Goal: Task Accomplishment & Management: Manage account settings

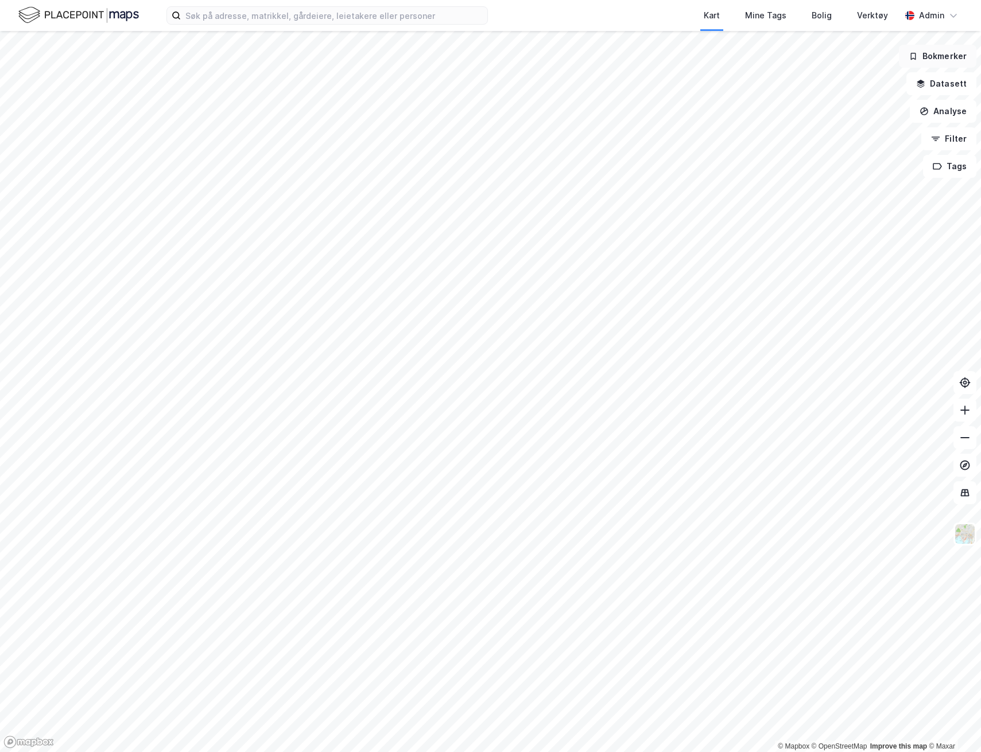
click at [921, 60] on button "Bokmerker" at bounding box center [937, 56] width 77 height 23
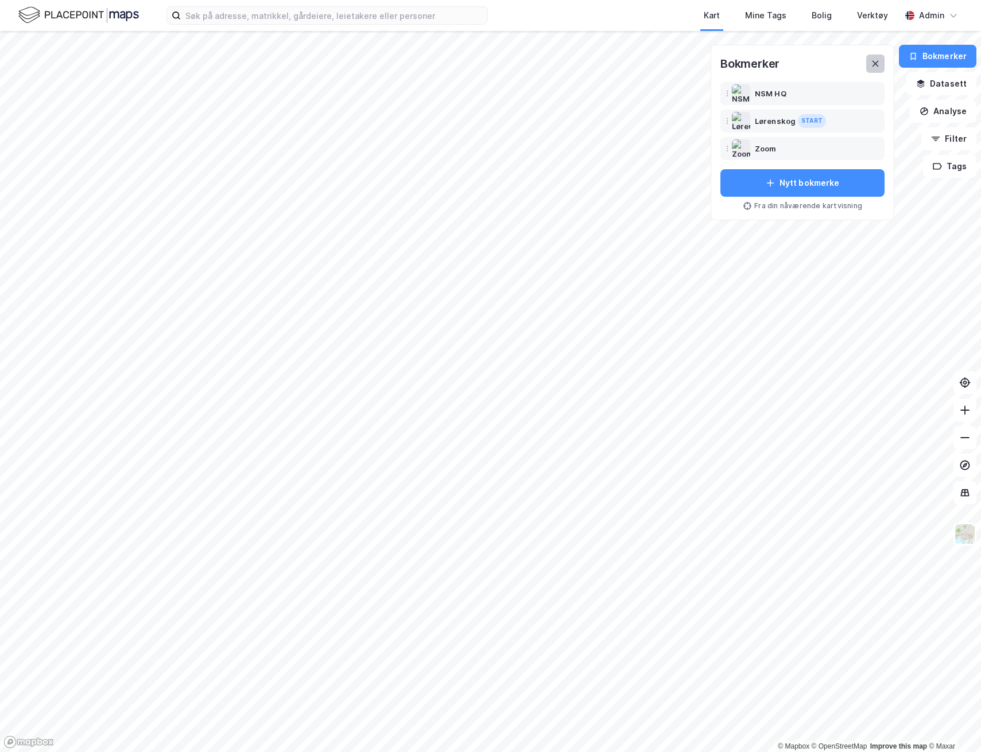
click at [877, 61] on icon at bounding box center [874, 63] width 9 height 9
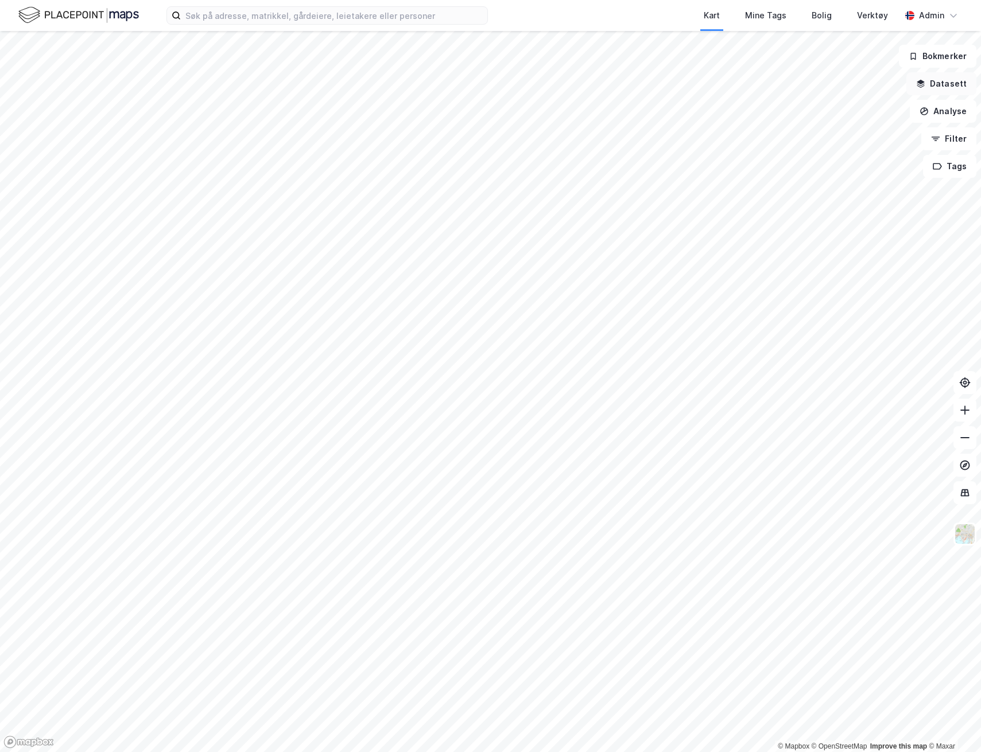
click at [934, 84] on button "Datasett" at bounding box center [941, 83] width 70 height 23
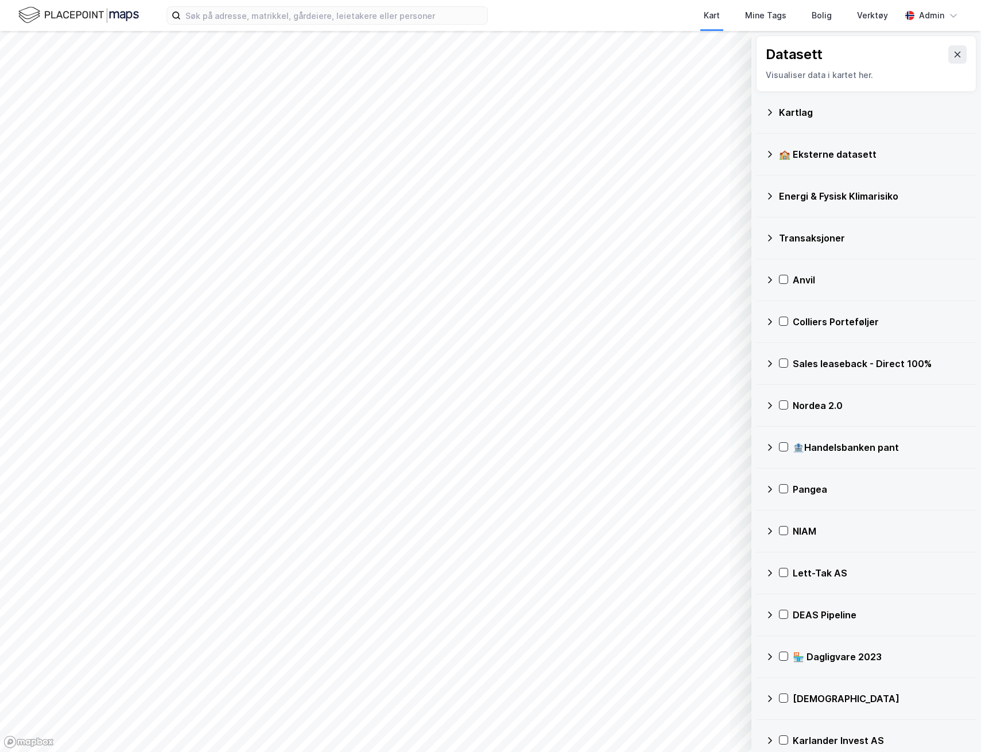
click at [845, 149] on div "🏫 Eksterne datasett" at bounding box center [873, 154] width 188 height 14
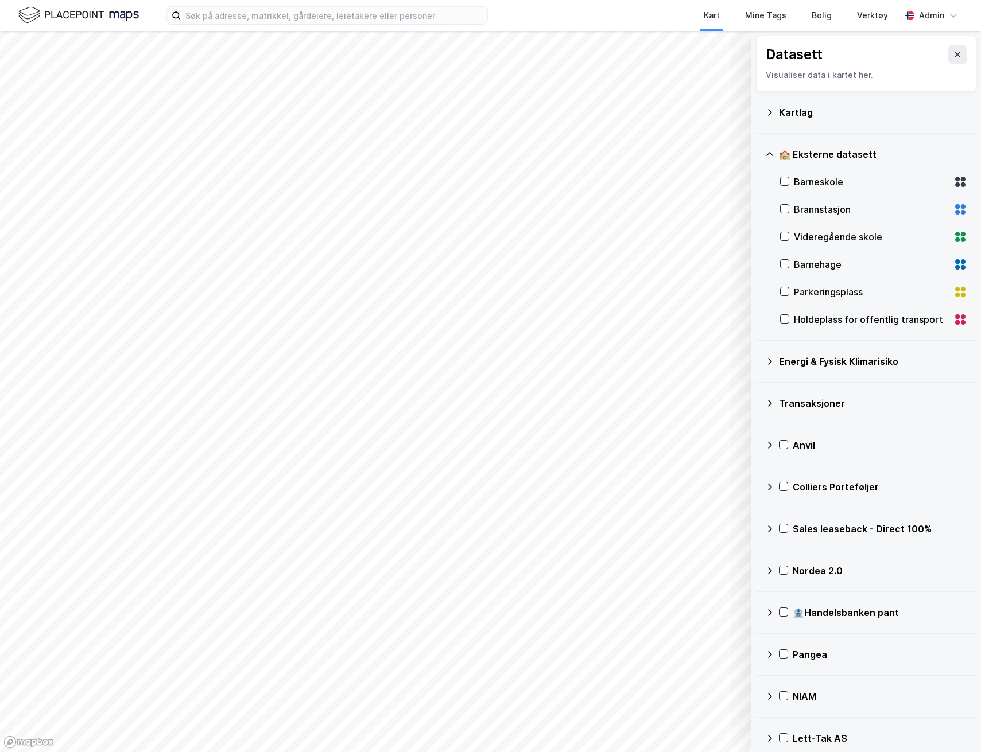
click at [844, 147] on div "🏫 Eksterne datasett" at bounding box center [873, 154] width 188 height 14
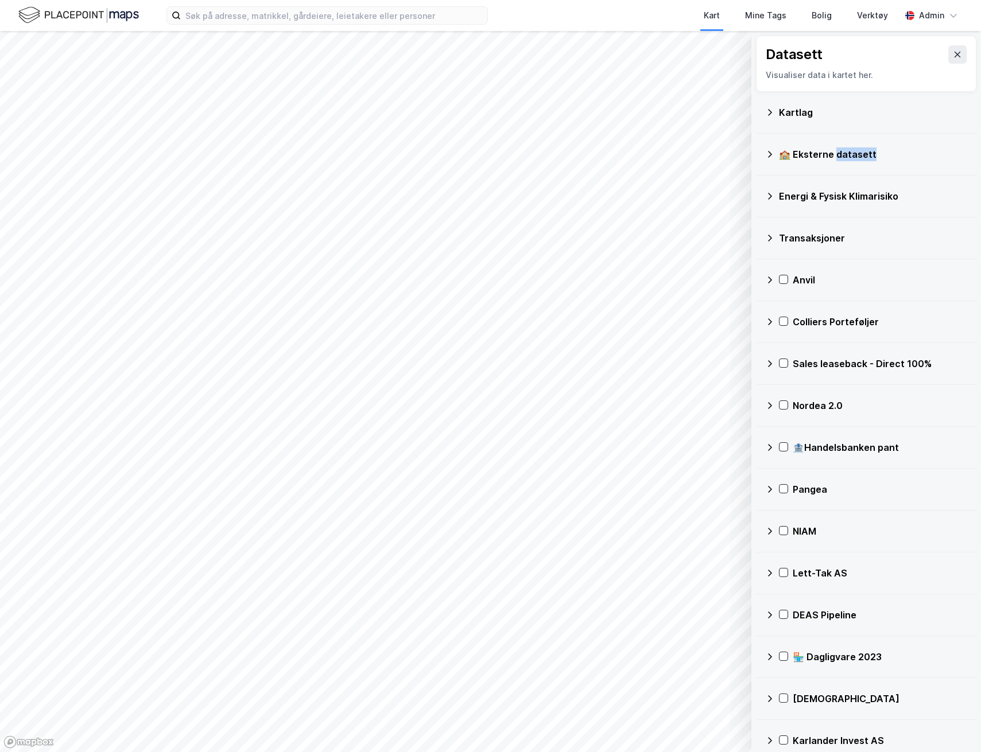
drag, startPoint x: 844, startPoint y: 147, endPoint x: 839, endPoint y: 117, distance: 30.8
click at [842, 143] on div "🏫 Eksterne datasett" at bounding box center [866, 155] width 202 height 28
click at [839, 117] on div "Kartlag" at bounding box center [873, 113] width 188 height 14
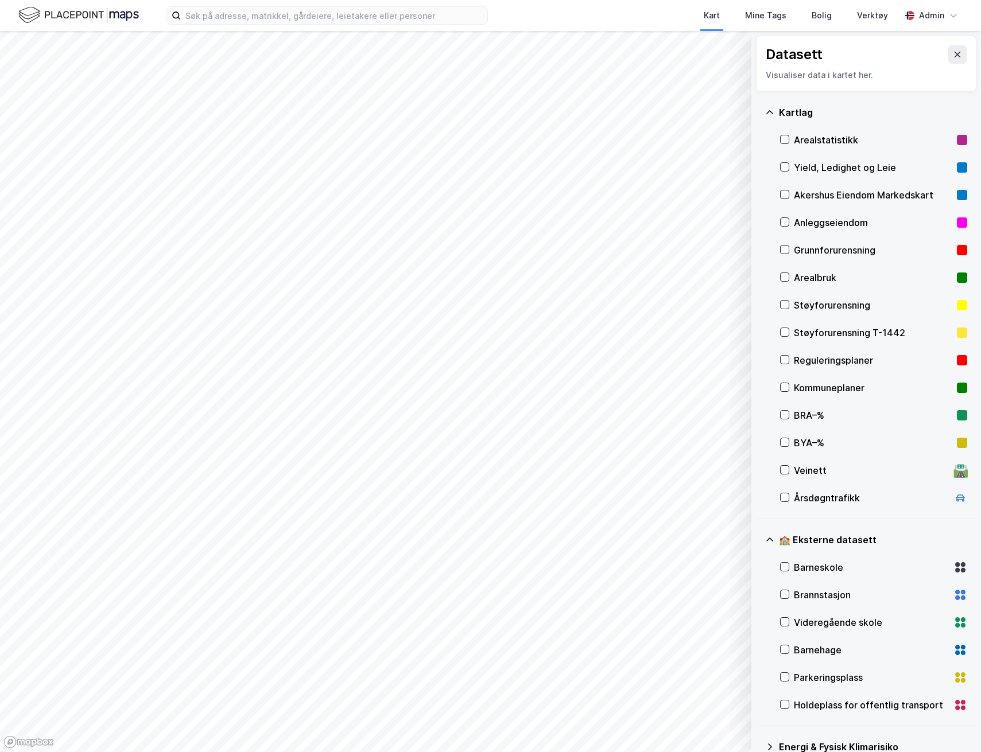
click at [844, 137] on div "Arealstatistikk" at bounding box center [873, 140] width 158 height 14
click at [951, 53] on button at bounding box center [957, 54] width 18 height 18
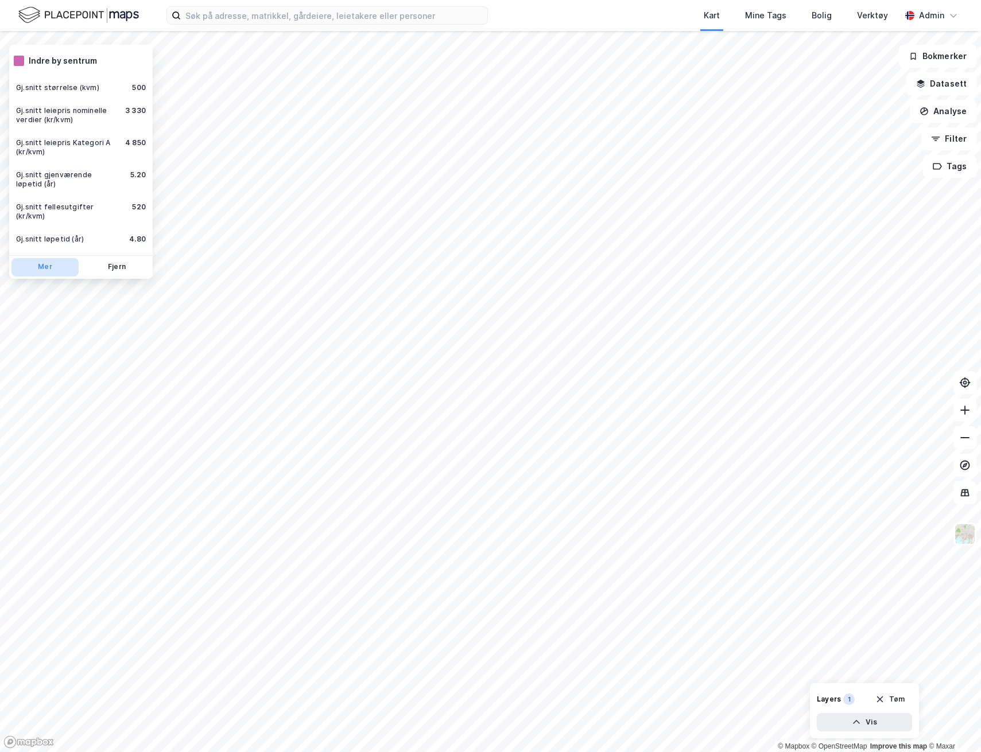
click at [53, 259] on button "Mer" at bounding box center [44, 267] width 67 height 18
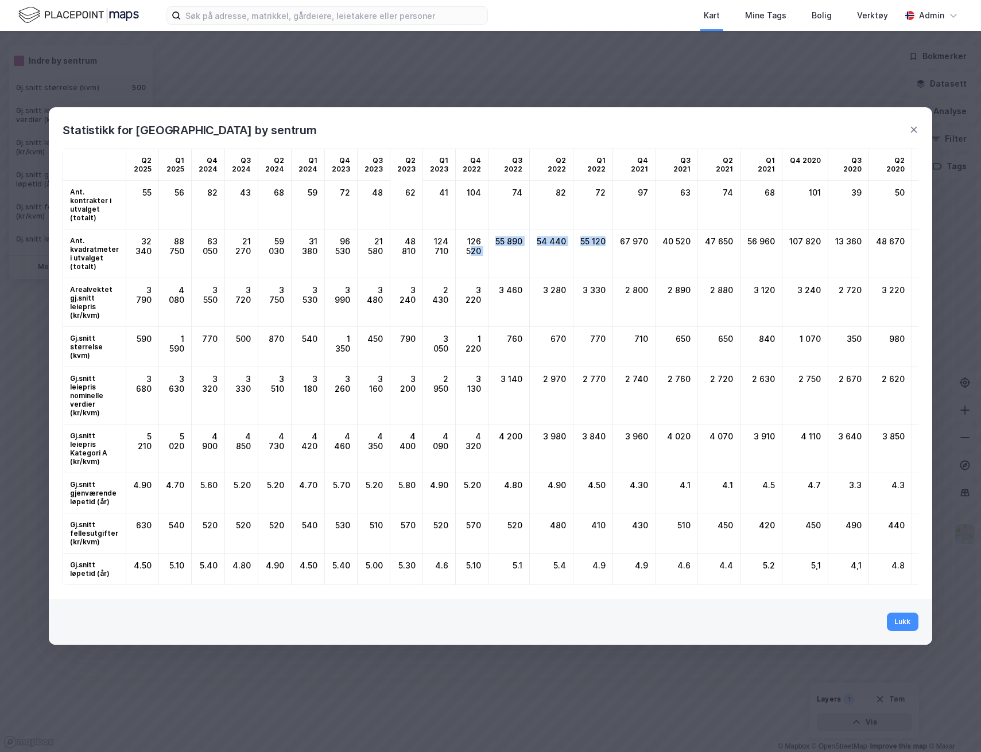
drag, startPoint x: 457, startPoint y: 248, endPoint x: 559, endPoint y: 269, distance: 104.9
click at [559, 269] on div "Q2 2025 Q1 2025 Q4 2024 Q3 2024 Q2 2024 Q1 2024 Q4 2023 Q3 2023 Q2 2023 Q1 2023…" at bounding box center [719, 367] width 1312 height 437
click at [573, 269] on div "55 120" at bounding box center [593, 254] width 40 height 49
click at [911, 125] on icon at bounding box center [913, 129] width 9 height 9
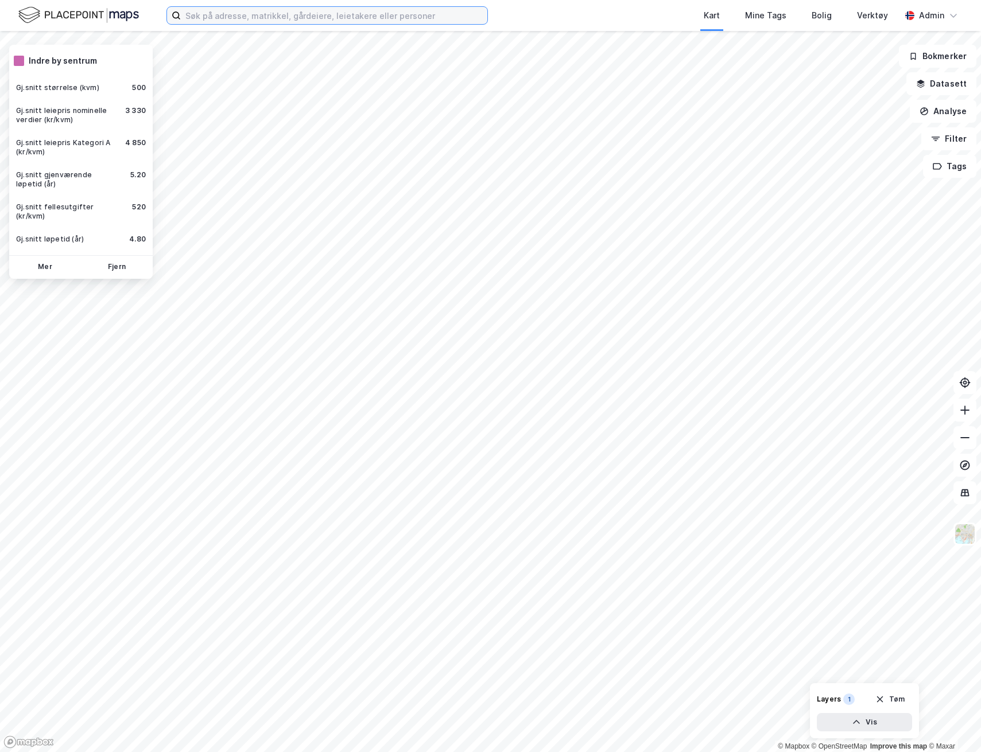
click at [281, 17] on input at bounding box center [334, 15] width 306 height 17
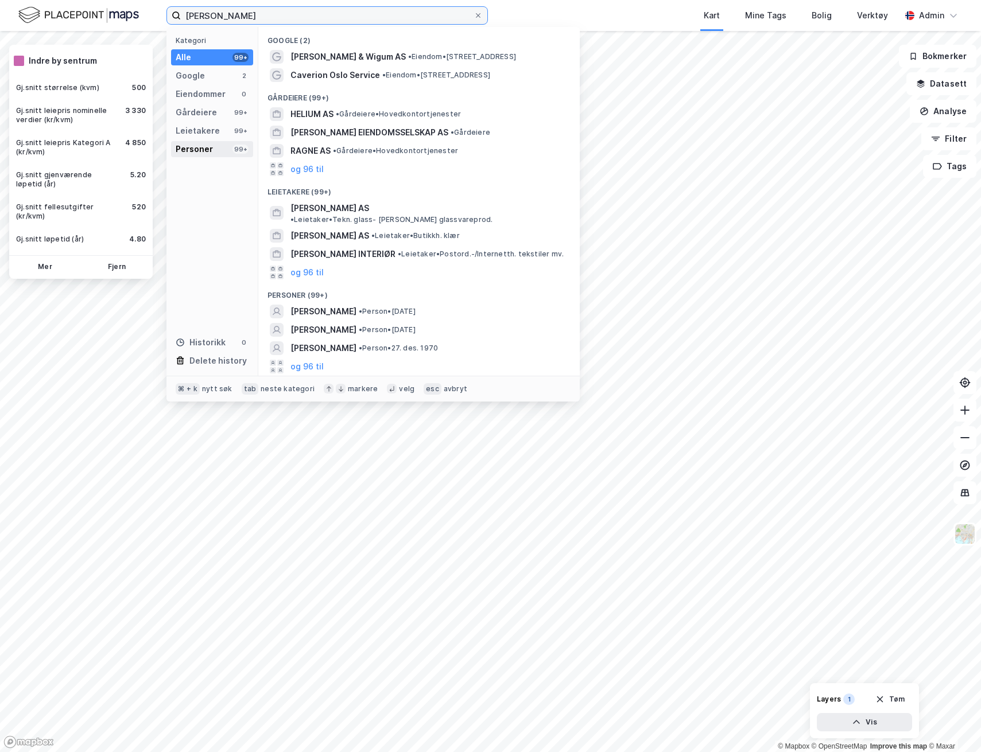
type input "ragne hellum"
click at [214, 146] on div "Personer 99+" at bounding box center [212, 149] width 82 height 16
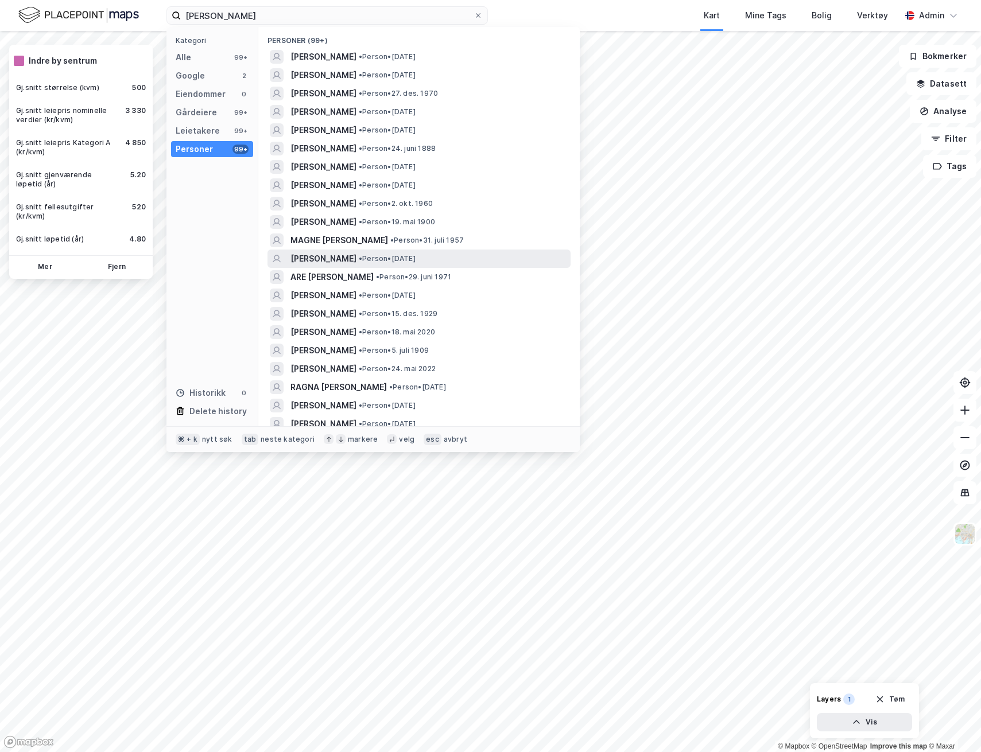
click at [321, 256] on span "RAGNE KRISTIN LOSSIUS HELLUM" at bounding box center [323, 259] width 66 height 14
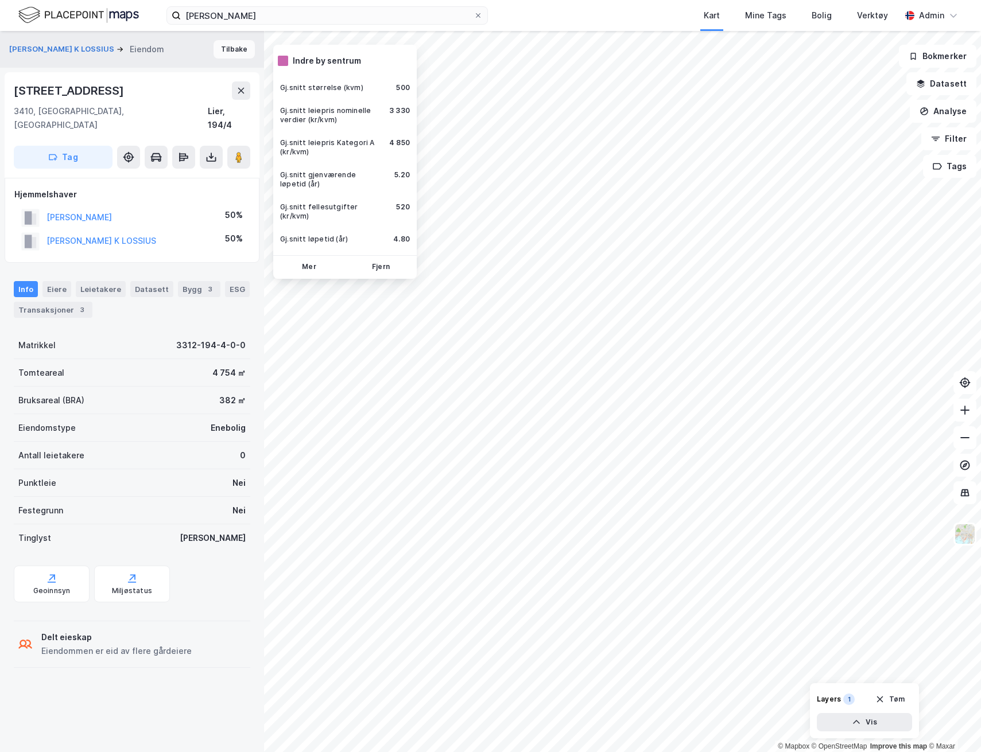
click at [245, 52] on button "Tilbake" at bounding box center [233, 49] width 41 height 18
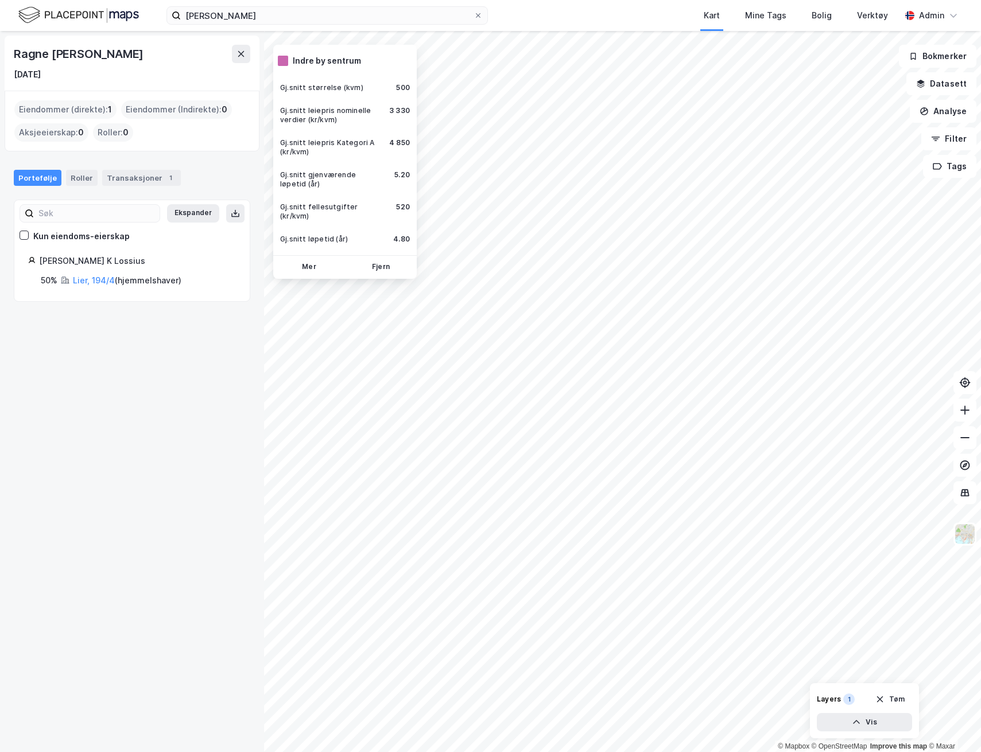
click at [254, 55] on div "Ragne Kristin Lossius Hellum 9. sep. 1966" at bounding box center [132, 63] width 255 height 55
click at [243, 54] on icon at bounding box center [240, 53] width 9 height 9
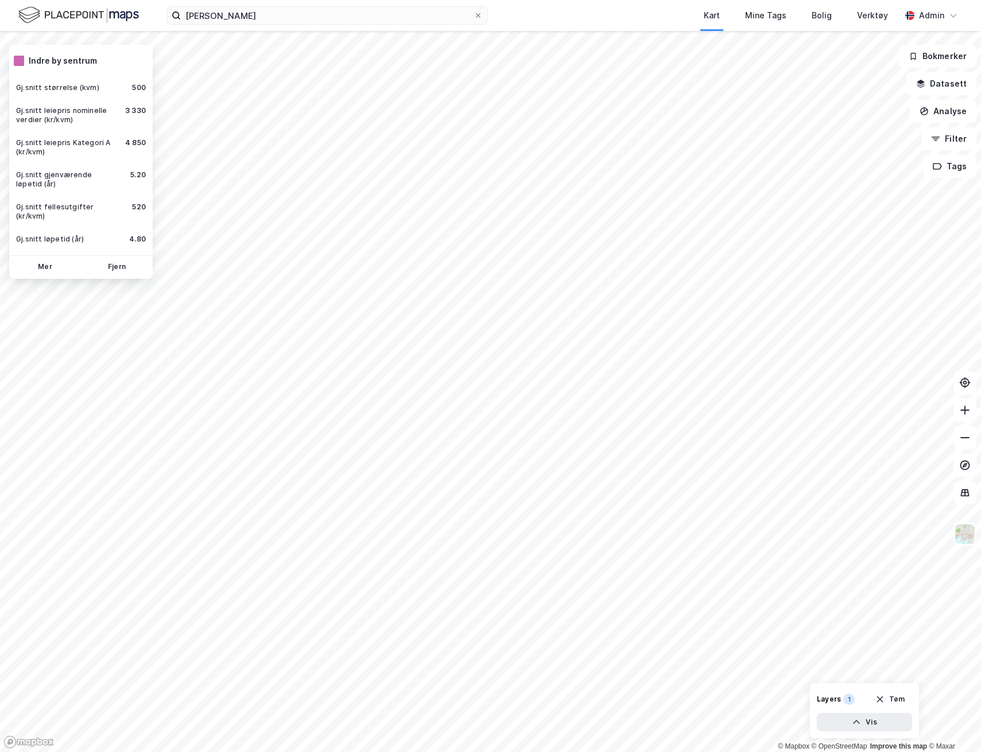
click at [64, 25] on div "ragne hellum Kart Mine Tags Bolig Verktøy Admin" at bounding box center [490, 15] width 981 height 31
click at [71, 18] on img at bounding box center [78, 15] width 120 height 20
click at [134, 258] on button "Fjern" at bounding box center [116, 267] width 67 height 18
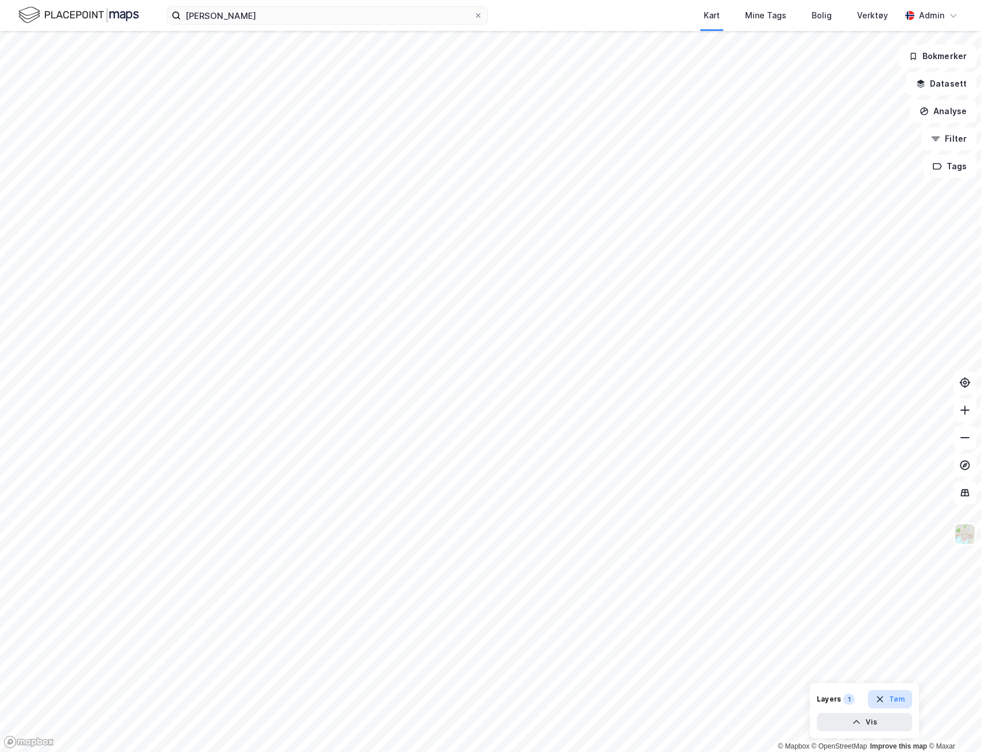
click at [882, 698] on icon "button" at bounding box center [879, 699] width 9 height 9
click at [218, 8] on input "ragne hellum" at bounding box center [327, 15] width 293 height 17
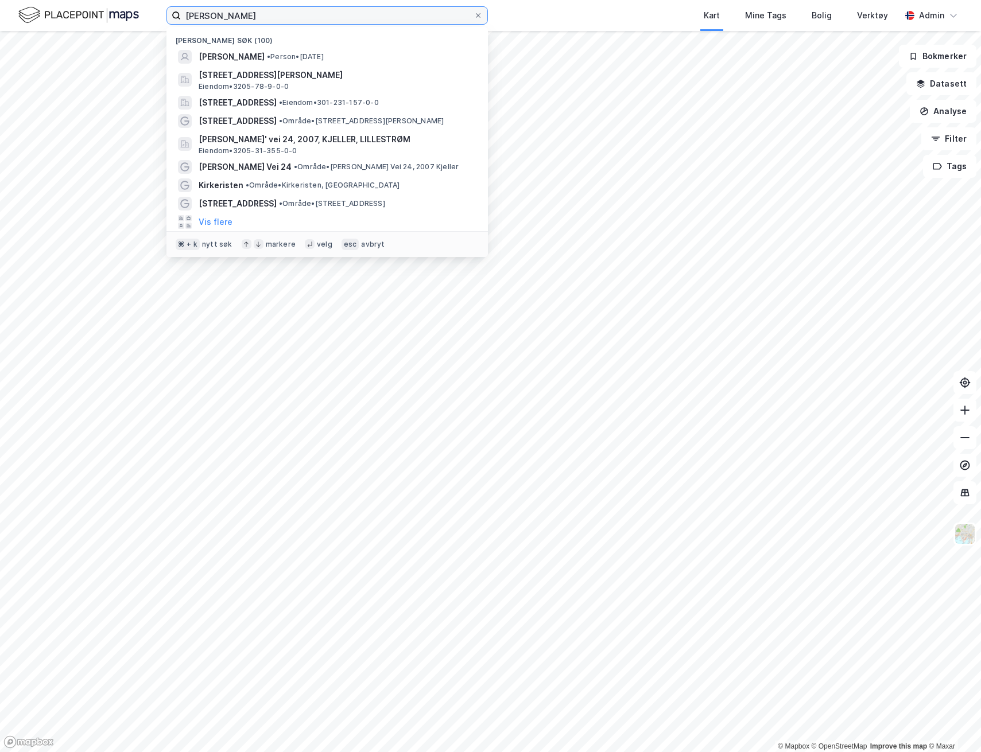
click at [218, 8] on input "ragne hellum" at bounding box center [327, 15] width 293 height 17
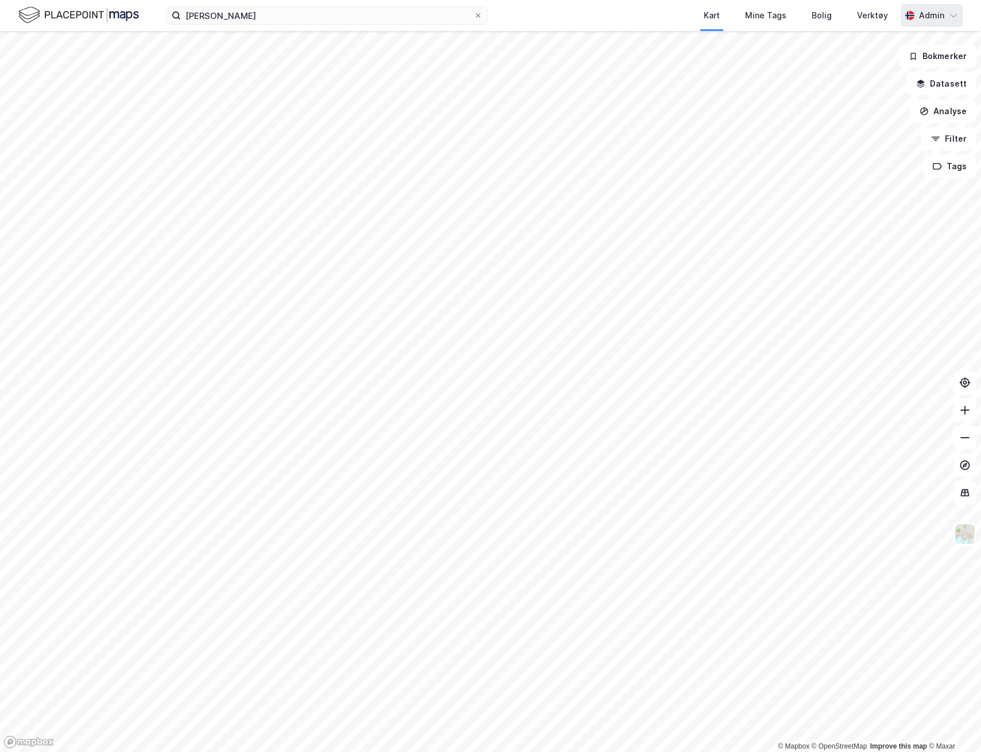
click at [942, 12] on div "Admin" at bounding box center [931, 16] width 25 height 14
click at [888, 70] on div "Åpne Supervisor portalen" at bounding box center [889, 71] width 102 height 14
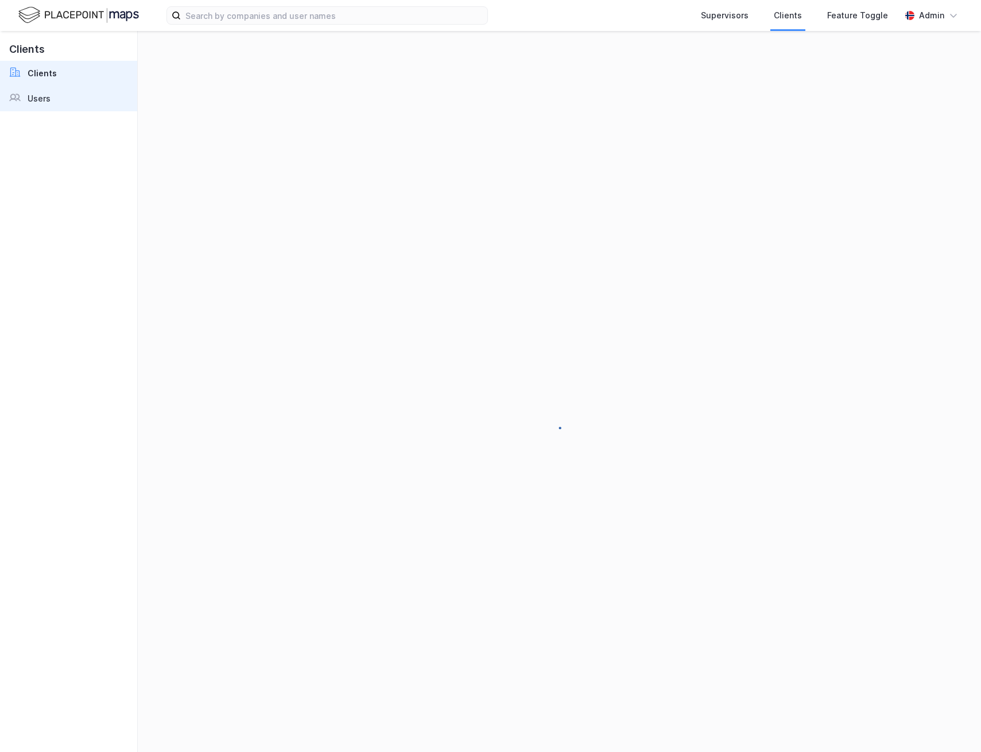
click at [53, 99] on link "Users" at bounding box center [68, 98] width 137 height 25
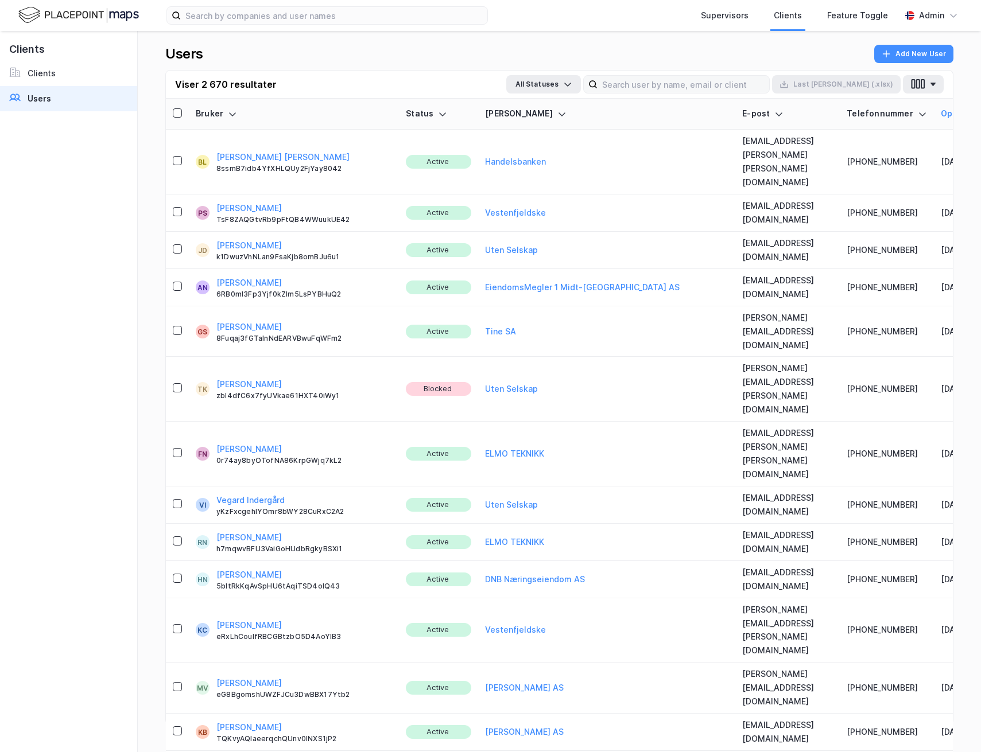
click at [728, 75] on label at bounding box center [676, 84] width 186 height 18
click at [728, 76] on input at bounding box center [683, 84] width 172 height 17
click at [707, 95] on div "Viser 2 670 resultater All Statuses Last [PERSON_NAME] (.xlsx)" at bounding box center [559, 85] width 787 height 28
click at [705, 87] on input at bounding box center [683, 84] width 172 height 17
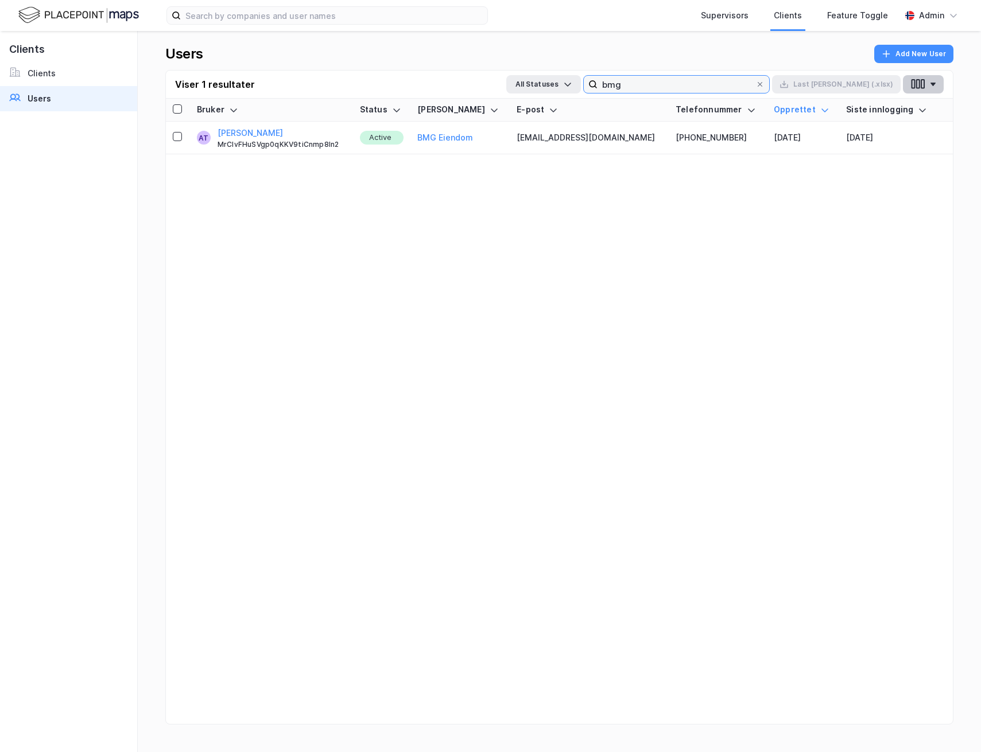
type input "bmg"
click at [938, 87] on button "button" at bounding box center [923, 84] width 41 height 18
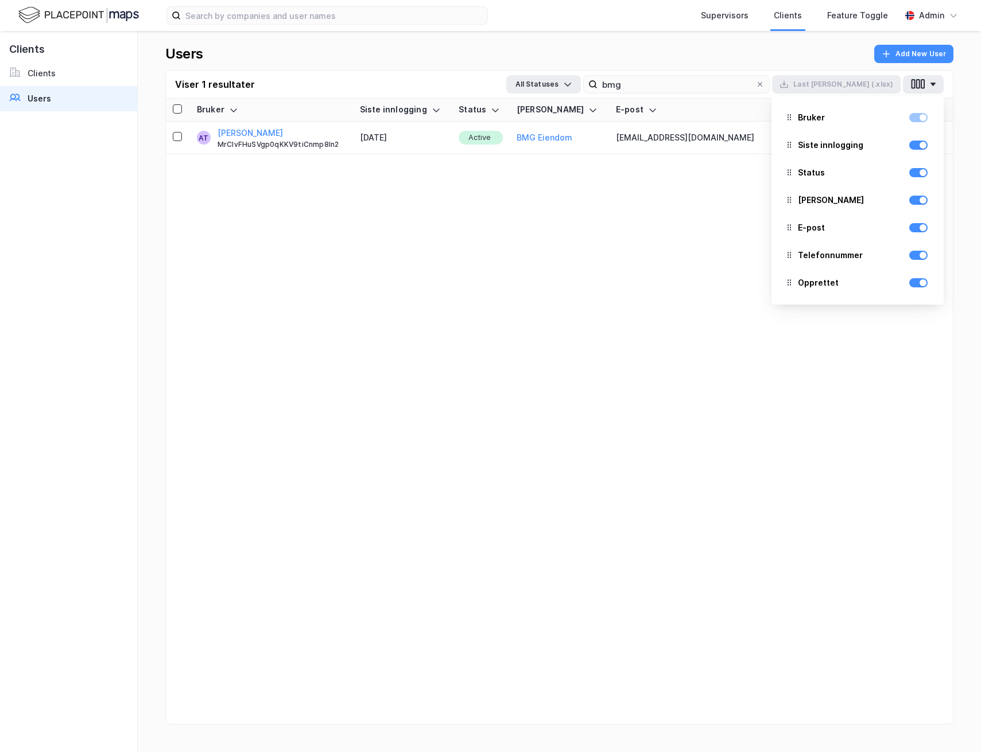
click at [629, 208] on div "Bruker Siste innlogging Status [PERSON_NAME] E-post Telefonnummer Opprettet AT …" at bounding box center [559, 426] width 787 height 654
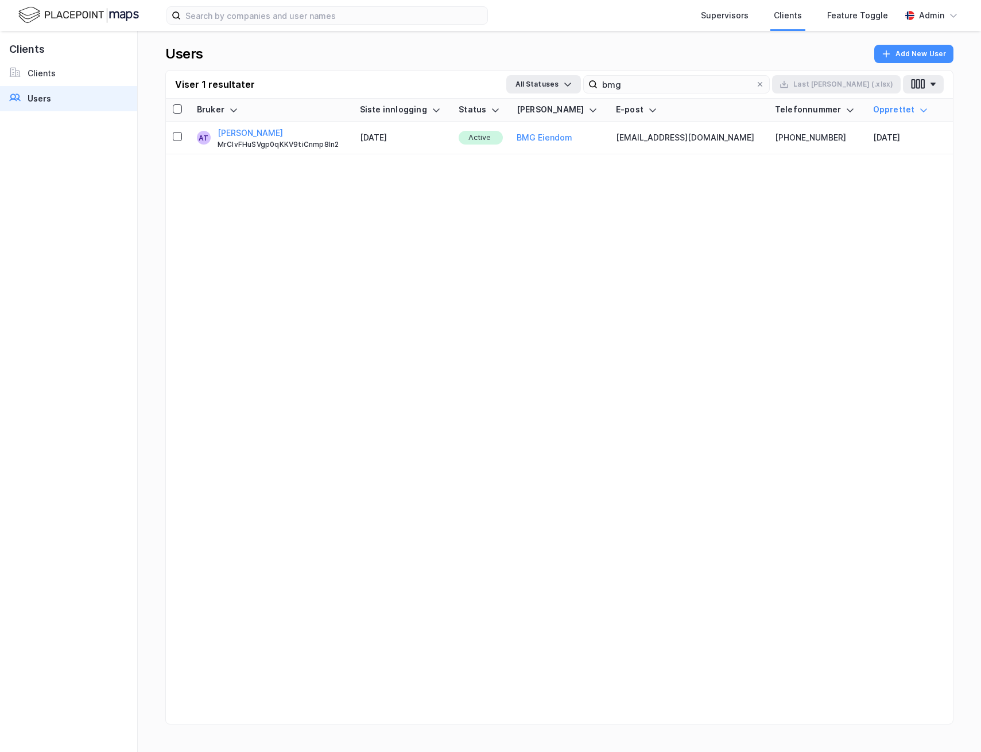
click at [90, 23] on img at bounding box center [78, 15] width 120 height 20
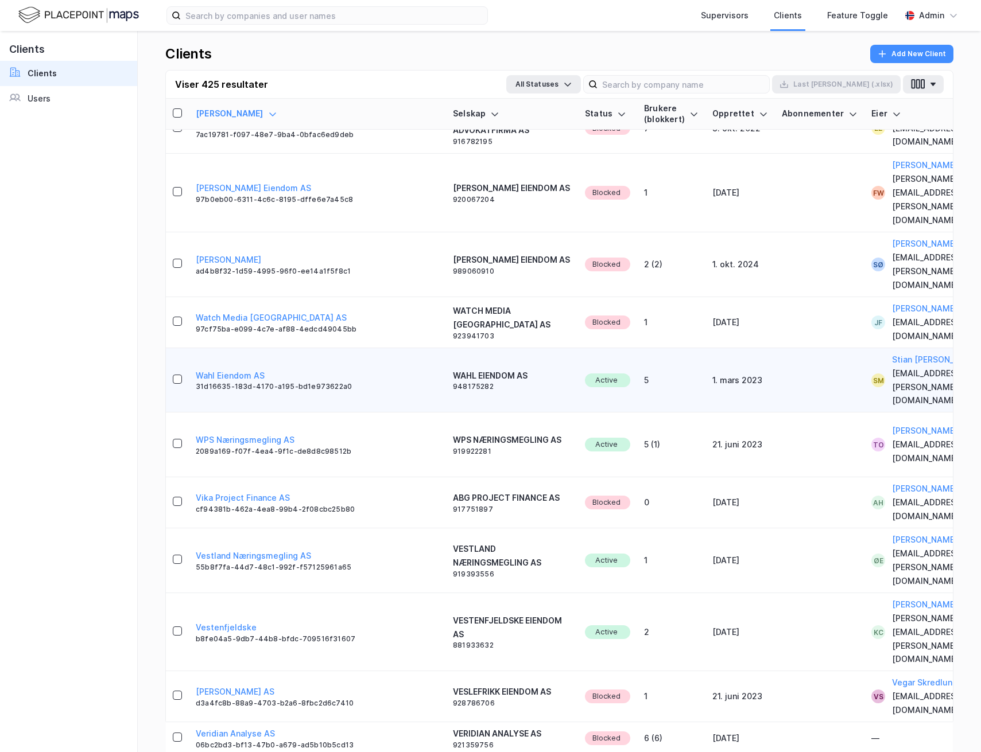
scroll to position [218, 0]
